Goal: Information Seeking & Learning: Understand process/instructions

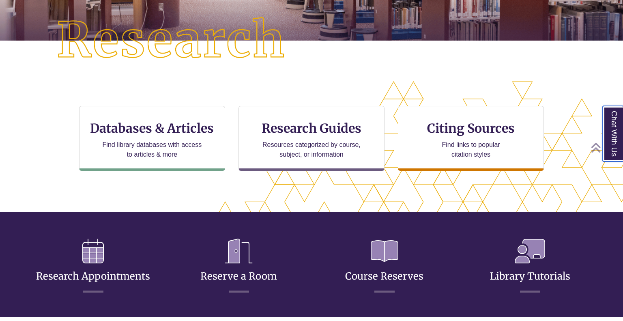
scroll to position [200, 0]
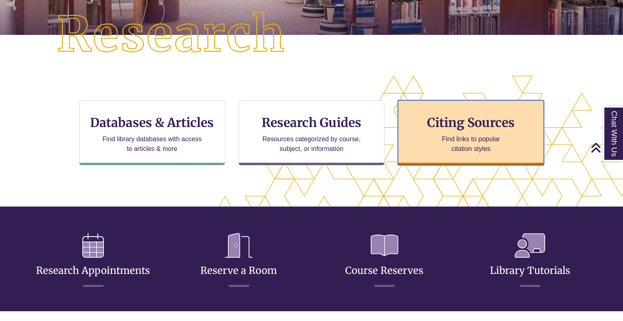
click at [424, 156] on div "Citing Sources Find links to popular citation styles" at bounding box center [471, 132] width 146 height 65
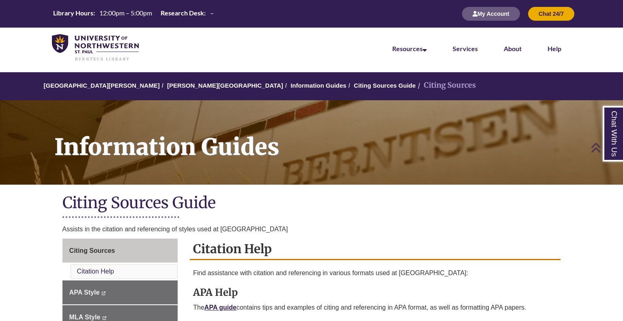
scroll to position [161, 0]
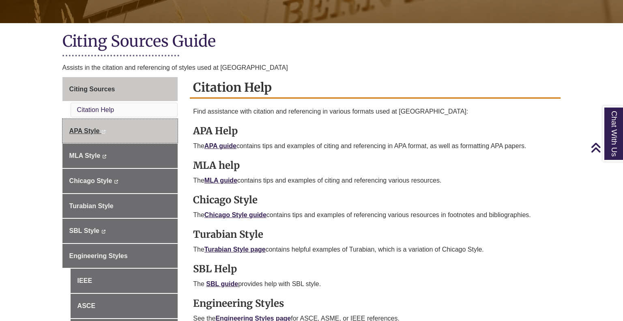
click at [129, 127] on link "APA Style This link opens in a new window This link opens in a new window" at bounding box center [120, 131] width 116 height 24
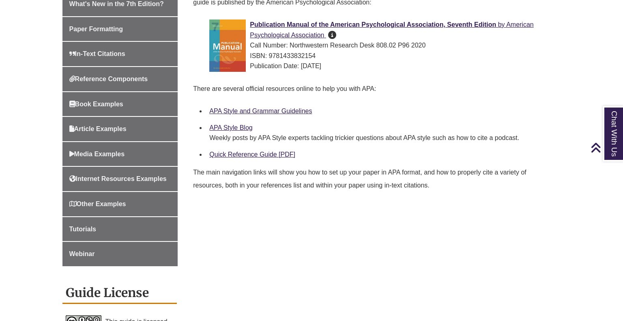
scroll to position [279, 0]
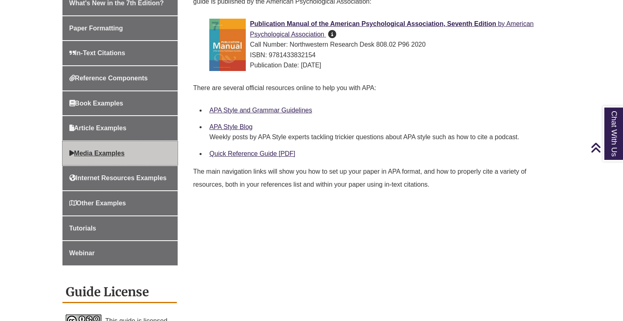
click at [109, 142] on link "Media Examples" at bounding box center [120, 153] width 116 height 24
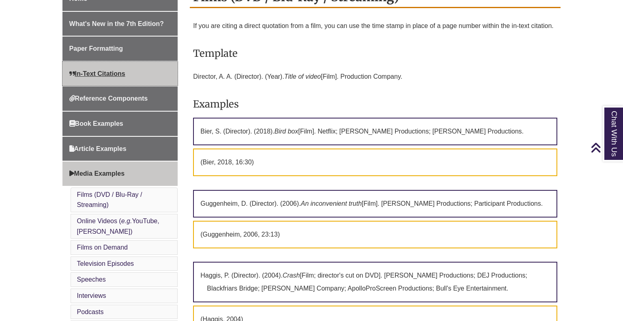
scroll to position [283, 0]
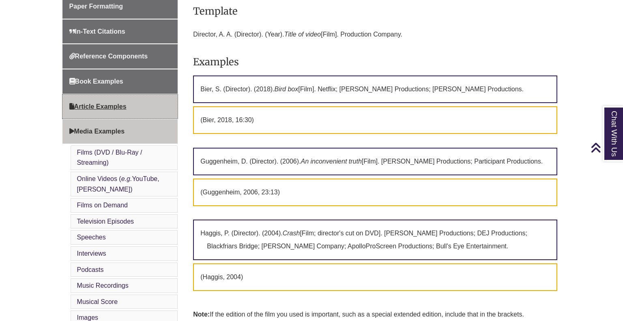
click at [112, 106] on span "Article Examples" at bounding box center [97, 106] width 57 height 7
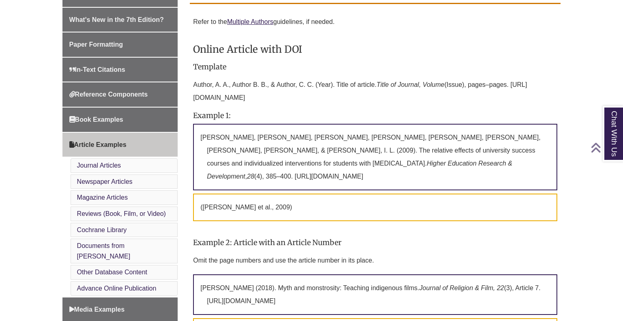
scroll to position [246, 0]
drag, startPoint x: 463, startPoint y: 163, endPoint x: 194, endPoint y: 135, distance: 270.4
click at [194, 135] on p "[PERSON_NAME], [PERSON_NAME], [PERSON_NAME], [PERSON_NAME], [PERSON_NAME], [PER…" at bounding box center [375, 156] width 364 height 67
copy p "[PERSON_NAME], [PERSON_NAME], [PERSON_NAME], [PERSON_NAME], [PERSON_NAME], [PER…"
click at [354, 89] on p "Author, A. A., Author B. B., & Author, C. C. (Year). Title of article. Title of…" at bounding box center [375, 91] width 364 height 32
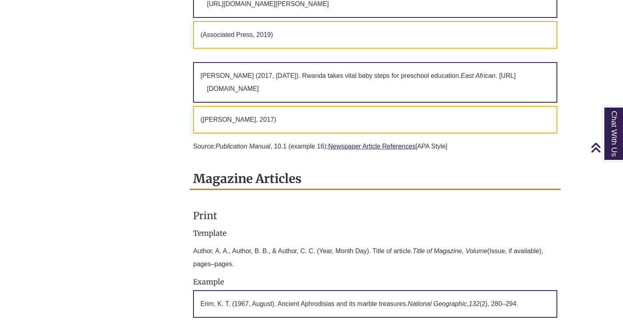
scroll to position [1160, 0]
drag, startPoint x: 283, startPoint y: 71, endPoint x: 202, endPoint y: 47, distance: 85.6
click at [202, 63] on p "[PERSON_NAME] (2017, [DATE]). Rwanda takes vital baby steps for preschool educa…" at bounding box center [375, 83] width 364 height 41
copy p "[PERSON_NAME] (2017, [DATE]). Rwanda takes vital baby steps for preschool educa…"
click at [409, 108] on p "([PERSON_NAME], 2017)" at bounding box center [375, 121] width 364 height 28
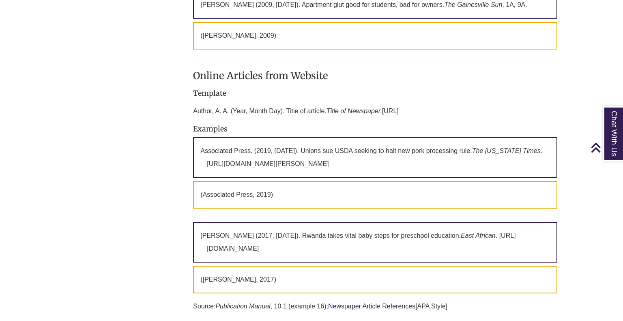
scroll to position [1001, 0]
